Goal: Transaction & Acquisition: Book appointment/travel/reservation

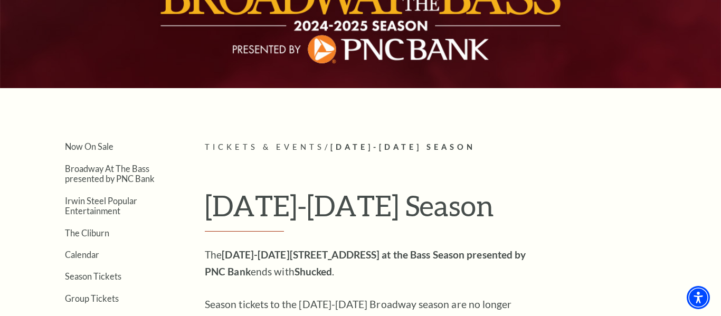
scroll to position [138, 0]
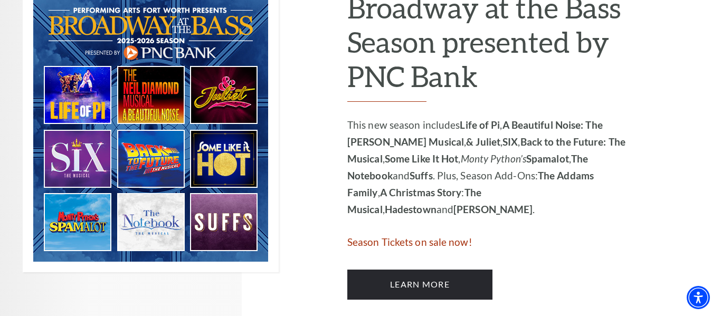
scroll to position [598, 0]
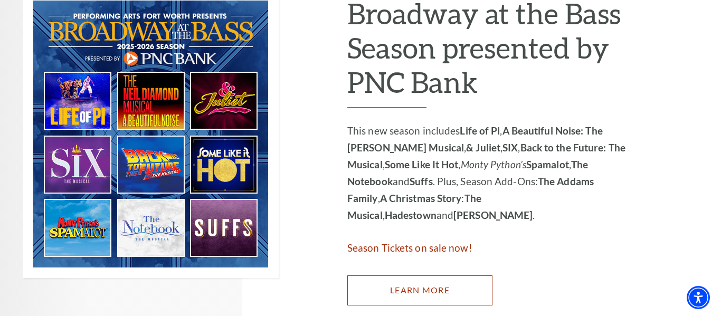
click at [478, 287] on link "Learn More" at bounding box center [419, 290] width 145 height 30
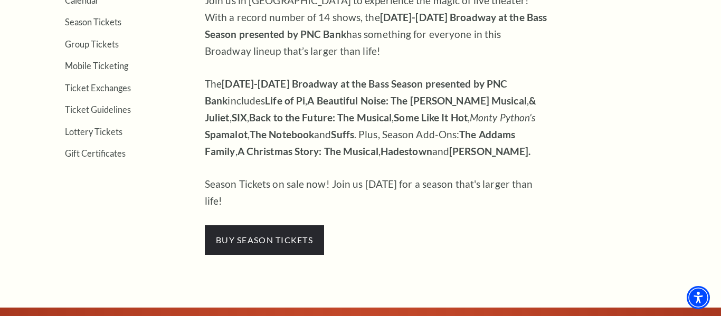
click at [416, 153] on strong "Hadestown" at bounding box center [406, 151] width 52 height 12
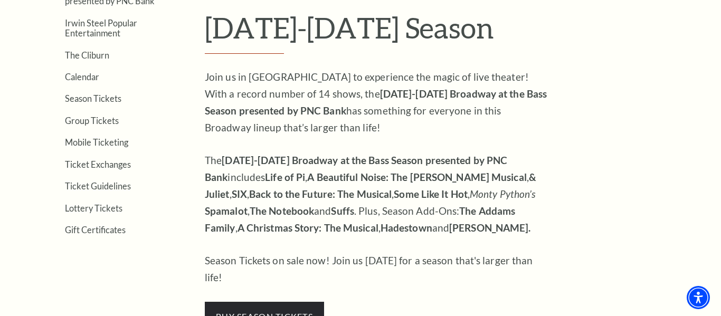
scroll to position [310, 0]
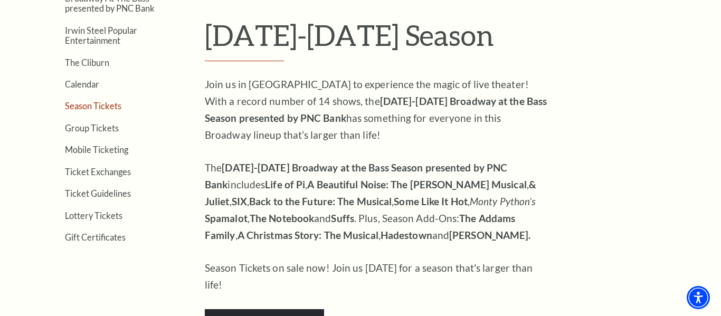
click at [77, 109] on link "Season Tickets" at bounding box center [93, 106] width 56 height 10
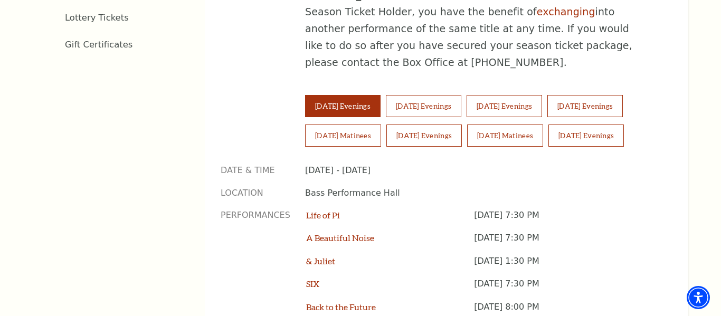
scroll to position [709, 0]
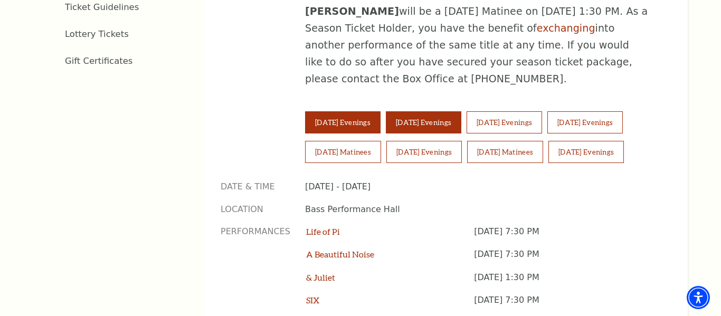
click at [422, 111] on button "Wednesday Evenings" at bounding box center [423, 122] width 75 height 22
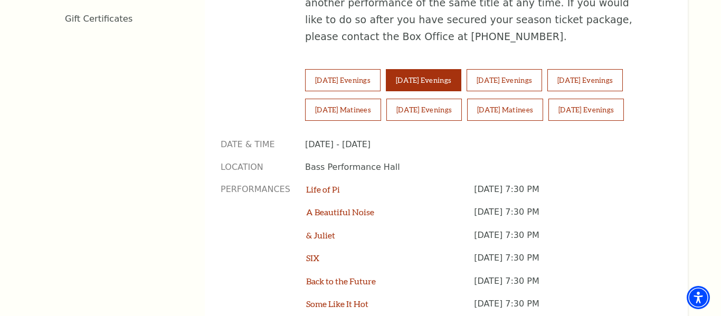
scroll to position [750, 0]
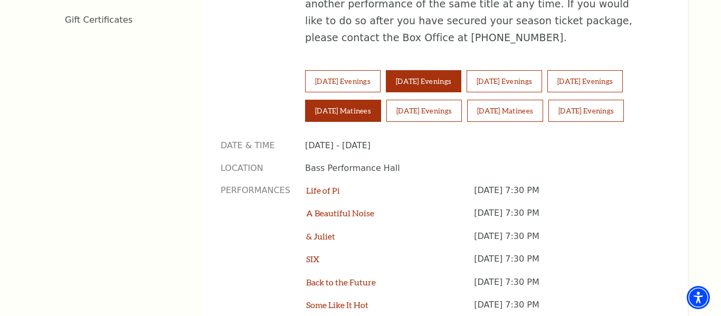
click at [328, 100] on button "Saturday Matinees" at bounding box center [343, 111] width 76 height 22
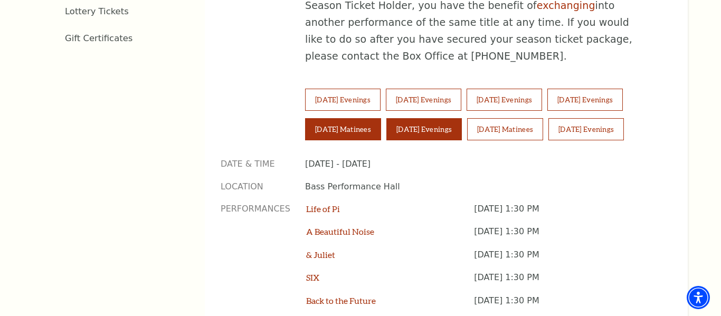
click at [453, 118] on button "Saturday Evenings" at bounding box center [423, 129] width 75 height 22
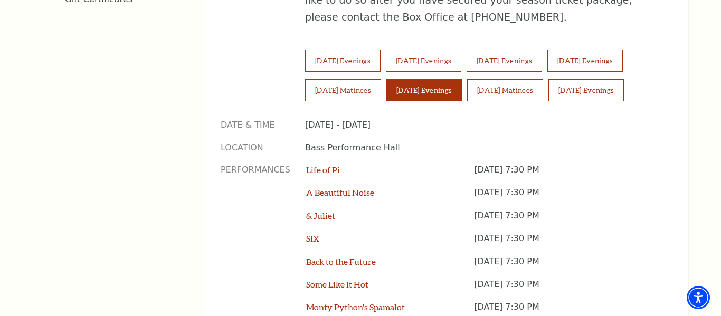
scroll to position [767, 0]
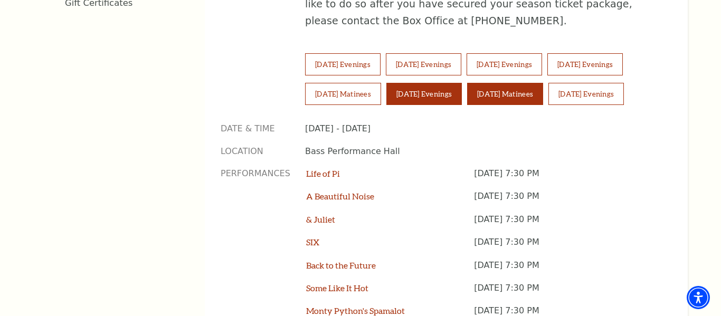
click at [515, 83] on button "Sunday Matinees" at bounding box center [505, 94] width 76 height 22
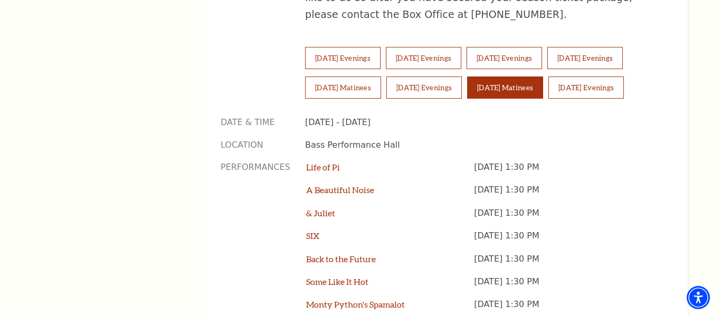
scroll to position [770, 0]
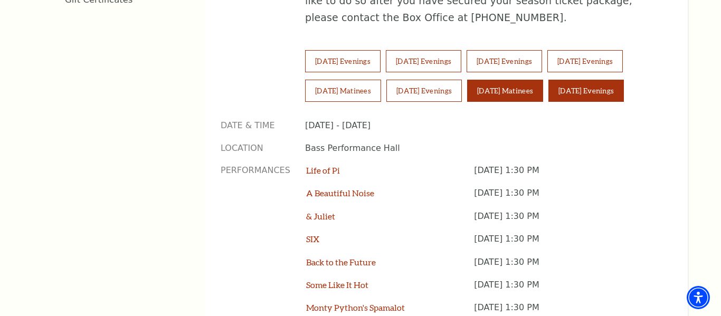
click at [588, 80] on button "Sunday Evenings" at bounding box center [585, 91] width 75 height 22
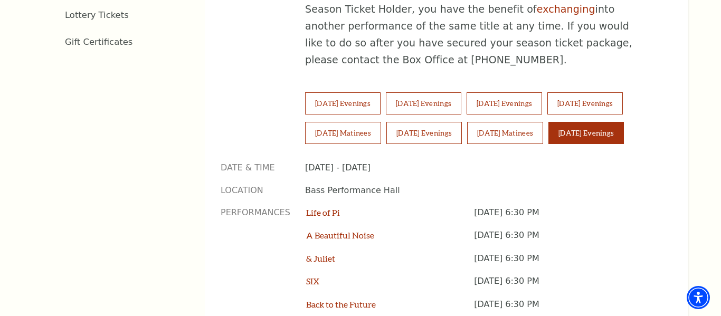
scroll to position [728, 0]
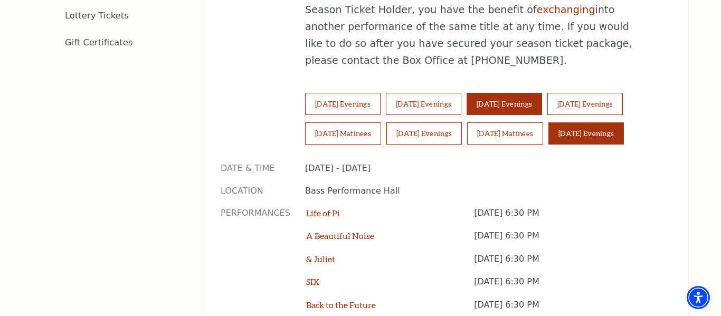
click at [542, 93] on button "Thursday Evenings" at bounding box center [504, 104] width 75 height 22
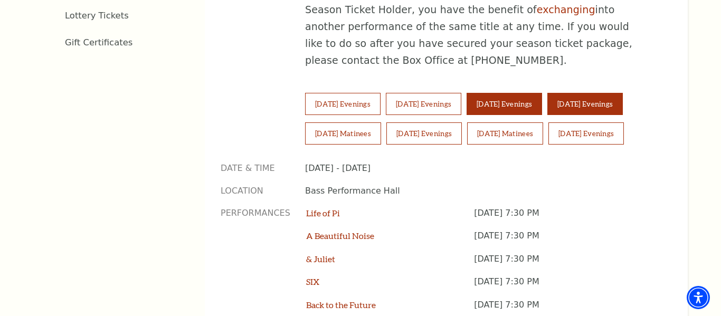
click at [591, 93] on button "Friday Evenings" at bounding box center [584, 104] width 75 height 22
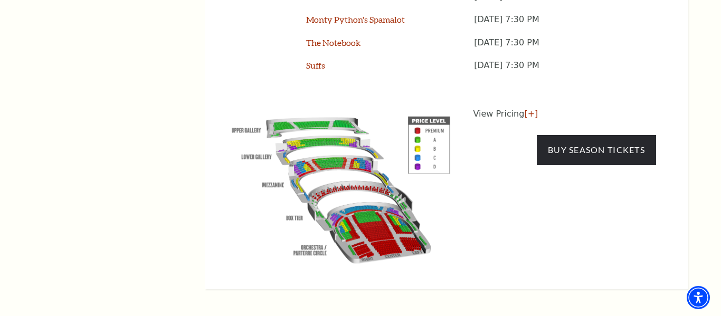
scroll to position [1062, 0]
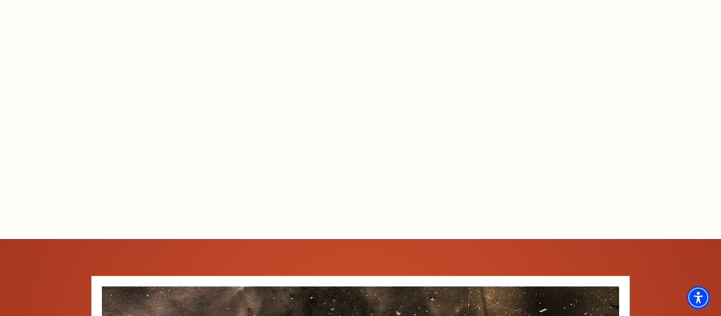
scroll to position [1265, 0]
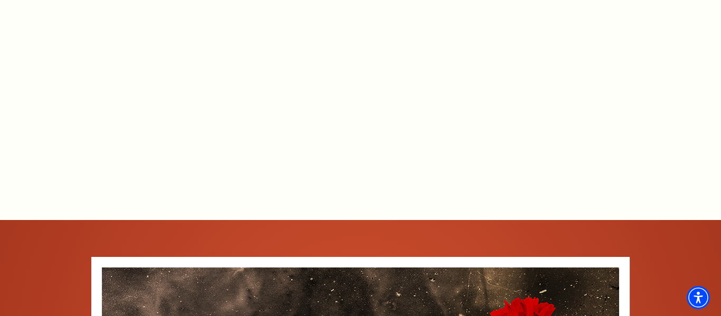
click at [665, 167] on div "Connect with us on Tickets & Events / [GEOGRAPHIC_DATA] On-Sale Notification HA…" at bounding box center [360, 283] width 721 height 2239
click at [31, 175] on div "Connect with us on Tickets & Events / [GEOGRAPHIC_DATA] On-Sale Notification HA…" at bounding box center [360, 283] width 721 height 2239
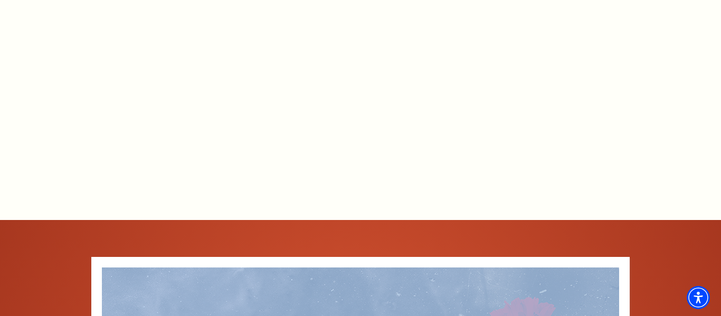
click at [31, 175] on div "Connect with us on Tickets & Events / [GEOGRAPHIC_DATA] On-Sale Notification HA…" at bounding box center [360, 283] width 721 height 2239
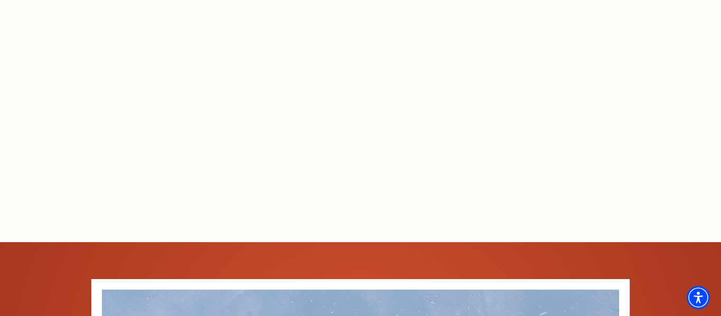
scroll to position [1235, 0]
